Goal: Check status

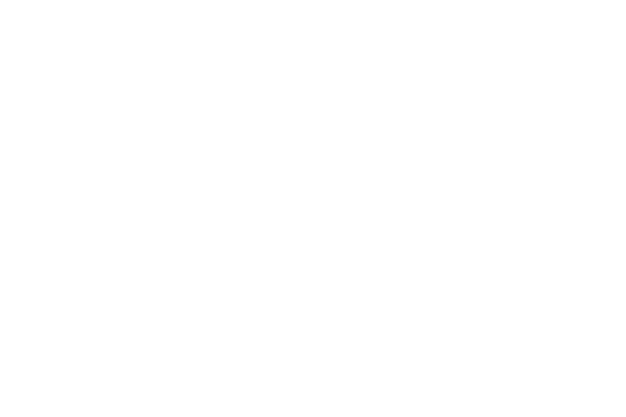
scroll to position [31, 0]
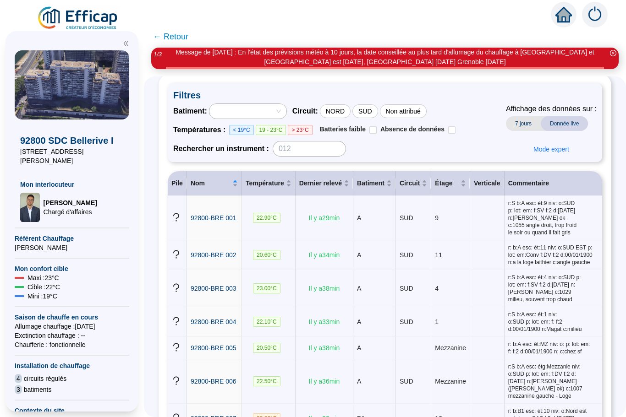
scroll to position [49, 0]
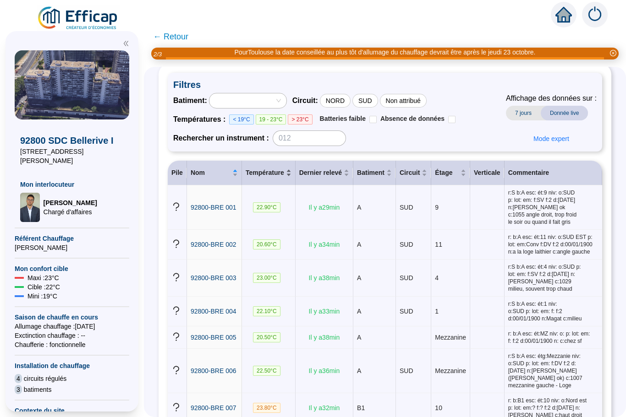
click at [280, 174] on span "Température" at bounding box center [264, 173] width 38 height 10
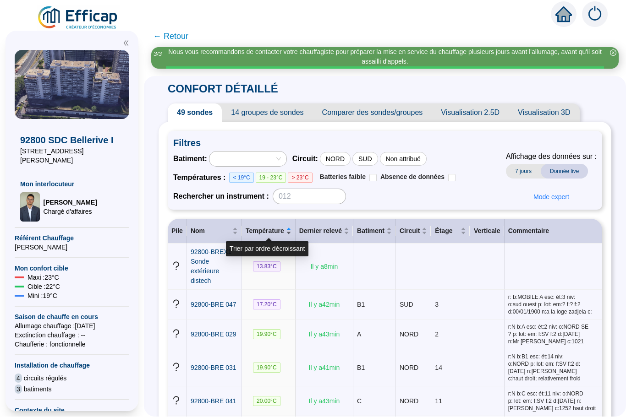
scroll to position [0, 0]
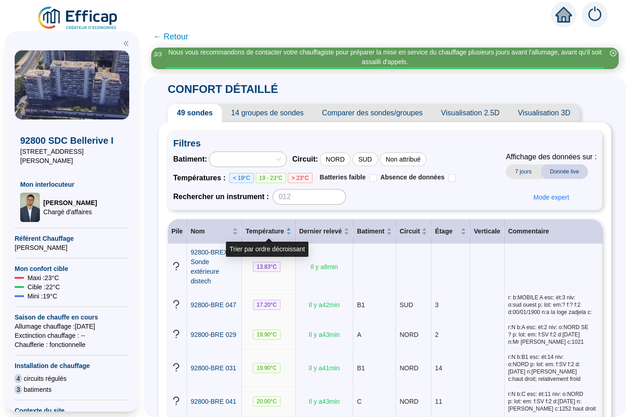
click at [160, 34] on span "← Retour" at bounding box center [170, 36] width 35 height 13
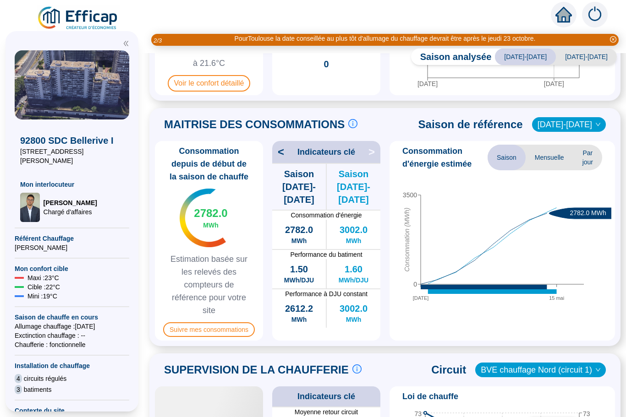
scroll to position [174, 0]
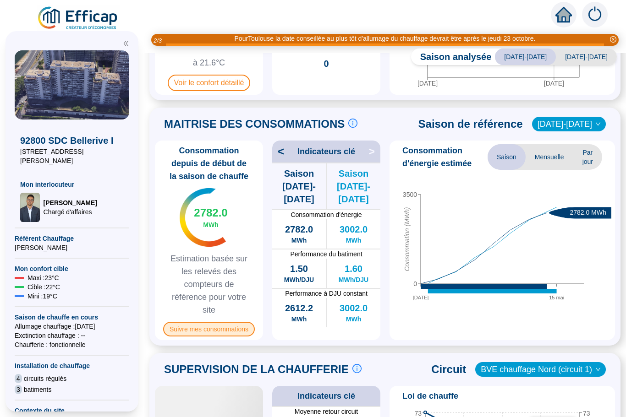
click at [208, 332] on span "Suivre mes consommations" at bounding box center [209, 329] width 92 height 15
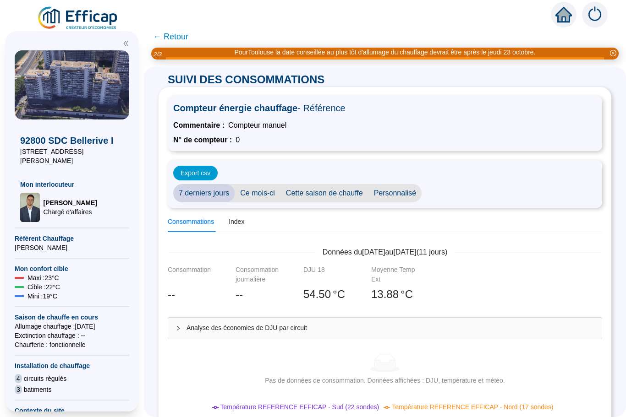
click at [249, 194] on span "Ce mois-ci" at bounding box center [257, 193] width 46 height 18
